Goal: Find specific page/section: Locate a particular part of the current website

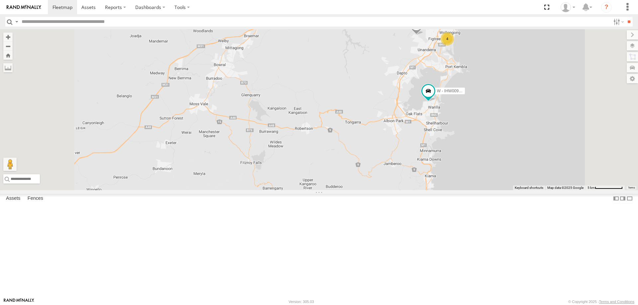
drag, startPoint x: 560, startPoint y: 128, endPoint x: 495, endPoint y: 75, distance: 84.0
click at [559, 128] on div "B - DG93WL - [PERSON_NAME] W - IHW009 - [PERSON_NAME] W - IHW007 - [PERSON_NAME…" at bounding box center [319, 109] width 638 height 161
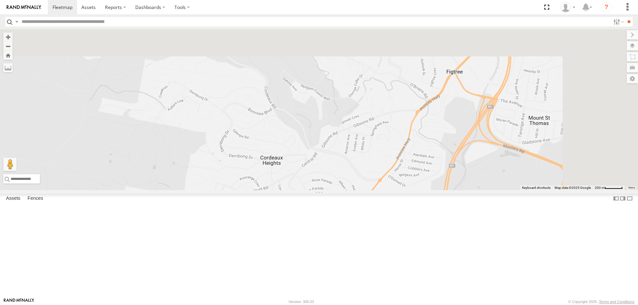
drag, startPoint x: 539, startPoint y: 156, endPoint x: 527, endPoint y: 191, distance: 37.6
click at [527, 190] on div "B - DG93WL - [PERSON_NAME] W - IHW009 - [PERSON_NAME] W - IHW007 - [PERSON_NAME…" at bounding box center [319, 109] width 638 height 161
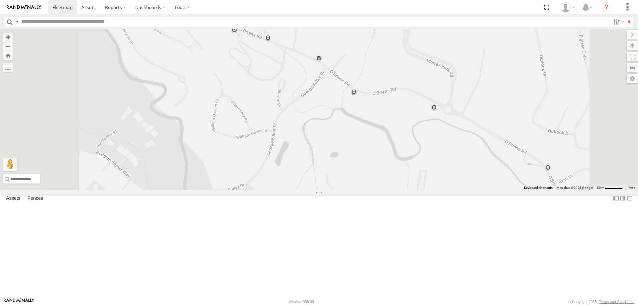
drag, startPoint x: 330, startPoint y: 109, endPoint x: 323, endPoint y: 111, distance: 6.9
click at [330, 116] on div "B - DG93WL - [PERSON_NAME] W - IHW009 - [PERSON_NAME] W - IHW007 - [PERSON_NAME…" at bounding box center [319, 109] width 638 height 161
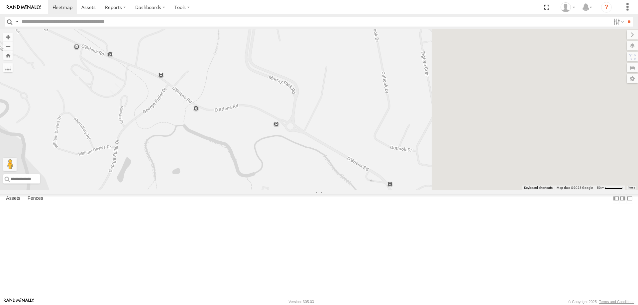
drag, startPoint x: 392, startPoint y: 194, endPoint x: 345, endPoint y: 195, distance: 46.9
click at [345, 190] on div "B - DG93WL - [PERSON_NAME] W - IHW009 - [PERSON_NAME] W - IHW007 - [PERSON_NAME…" at bounding box center [319, 109] width 638 height 161
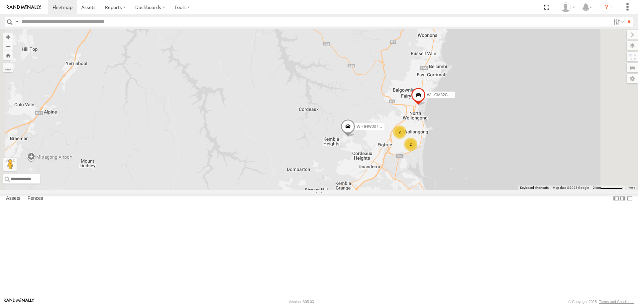
drag, startPoint x: 546, startPoint y: 191, endPoint x: 484, endPoint y: 210, distance: 65.4
click at [485, 190] on div "W - IHW007 - [PERSON_NAME] W - CM32CA - Transit 2 2" at bounding box center [319, 109] width 638 height 161
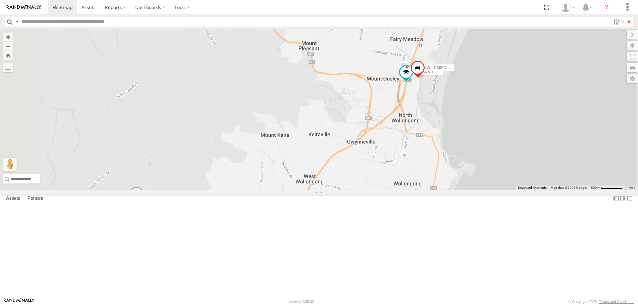
drag, startPoint x: 455, startPoint y: 250, endPoint x: 428, endPoint y: 134, distance: 119.4
click at [429, 135] on div "W - CN51ES - [PERSON_NAME] W - IHW007 - [PERSON_NAME] W - KB438 - [PERSON_NAME]…" at bounding box center [319, 109] width 638 height 161
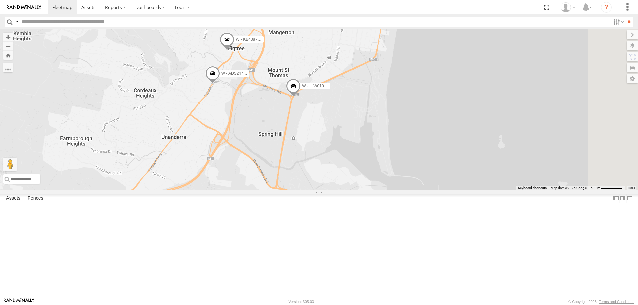
click at [356, 146] on div "W - CN51ES - [PERSON_NAME] W - IHW007 - [PERSON_NAME] W - KB438 - [PERSON_NAME]…" at bounding box center [319, 109] width 638 height 161
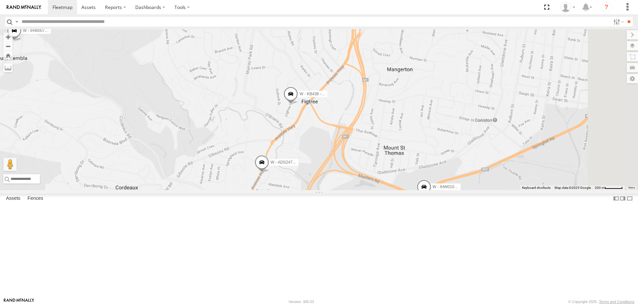
drag, startPoint x: 444, startPoint y: 206, endPoint x: 391, endPoint y: 166, distance: 66.7
click at [401, 150] on div "W - CN51ES - [PERSON_NAME] W - IHW007 - [PERSON_NAME] W - KB438 - [PERSON_NAME]…" at bounding box center [319, 109] width 638 height 161
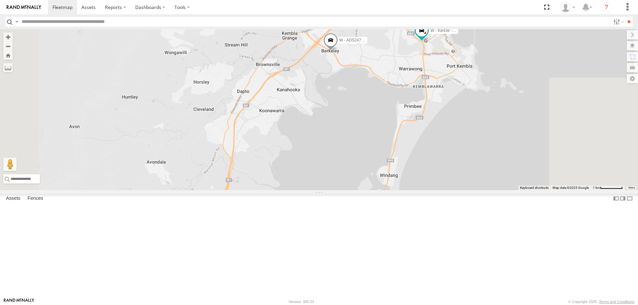
drag, startPoint x: 569, startPoint y: 153, endPoint x: 529, endPoint y: 227, distance: 84.0
click at [529, 190] on div "B - DG93WL - [PERSON_NAME] DH50DV - [PERSON_NAME] S - DC43TZ - [PERSON_NAME] S …" at bounding box center [319, 109] width 638 height 161
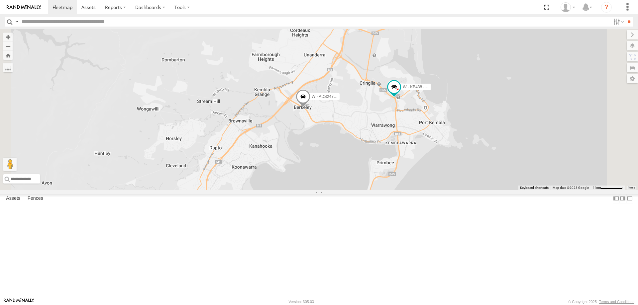
drag, startPoint x: 426, startPoint y: 182, endPoint x: 408, endPoint y: 224, distance: 46.0
click at [407, 190] on div "B - DG93WL - [PERSON_NAME] DH50DV - [PERSON_NAME] S - DC43TZ - [PERSON_NAME] S …" at bounding box center [319, 109] width 638 height 161
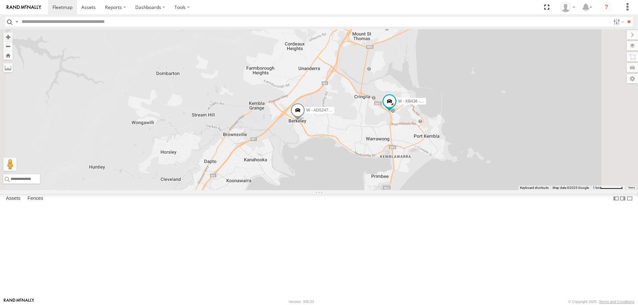
drag, startPoint x: 549, startPoint y: 127, endPoint x: 537, endPoint y: 155, distance: 30.1
click at [537, 155] on div "B - DG93WL - [PERSON_NAME] DH50DV - [PERSON_NAME] S - DC43TZ - [PERSON_NAME] S …" at bounding box center [319, 109] width 638 height 161
